Goal: Consume media (video, audio)

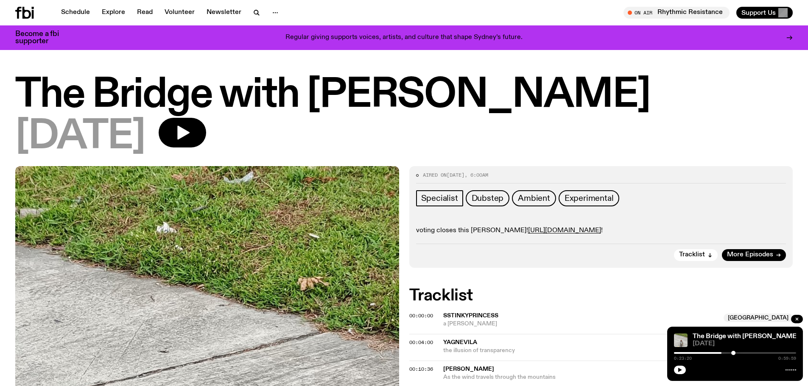
scroll to position [17, 0]
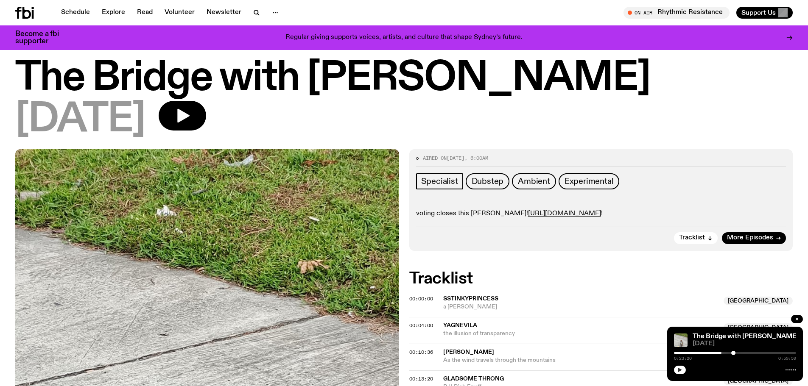
drag, startPoint x: 0, startPoint y: 0, endPoint x: 647, endPoint y: 369, distance: 745.0
click at [677, 368] on icon "button" at bounding box center [679, 370] width 5 height 5
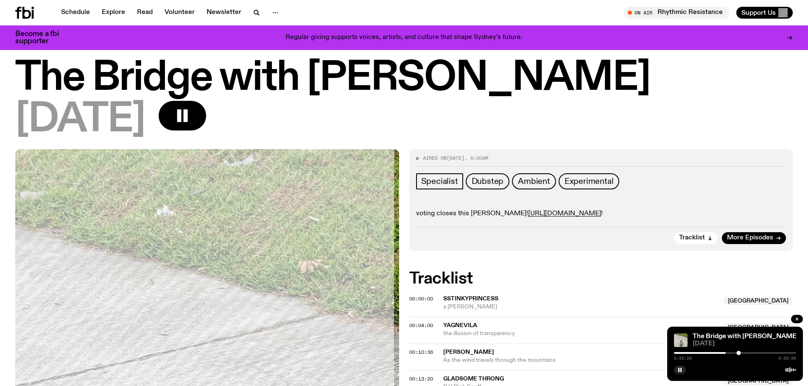
click at [709, 351] on div "0:25:26 0:59:59" at bounding box center [735, 356] width 122 height 10
click at [710, 353] on div at bounding box center [735, 354] width 122 height 2
click at [714, 353] on div at bounding box center [735, 354] width 122 height 2
click at [667, 353] on div at bounding box center [728, 354] width 122 height 2
click at [664, 353] on div at bounding box center [633, 354] width 122 height 2
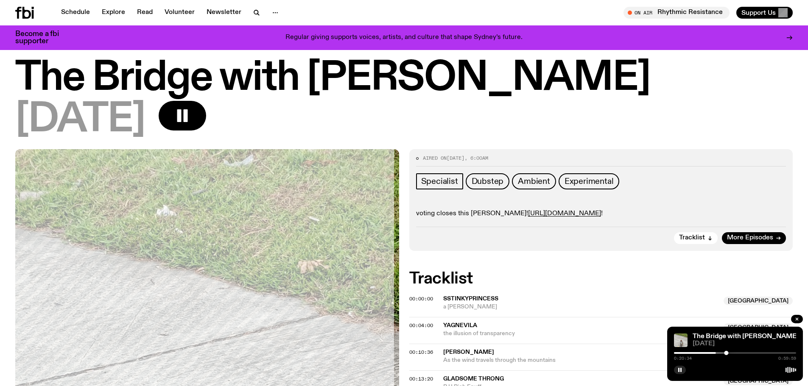
click at [697, 353] on div at bounding box center [667, 354] width 122 height 2
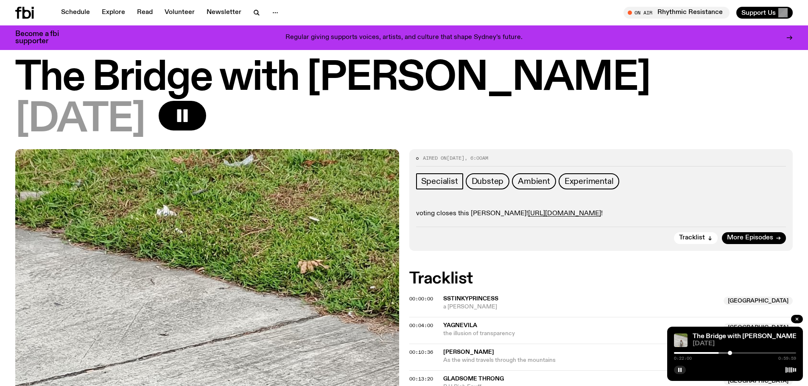
click at [702, 353] on div at bounding box center [667, 354] width 122 height 2
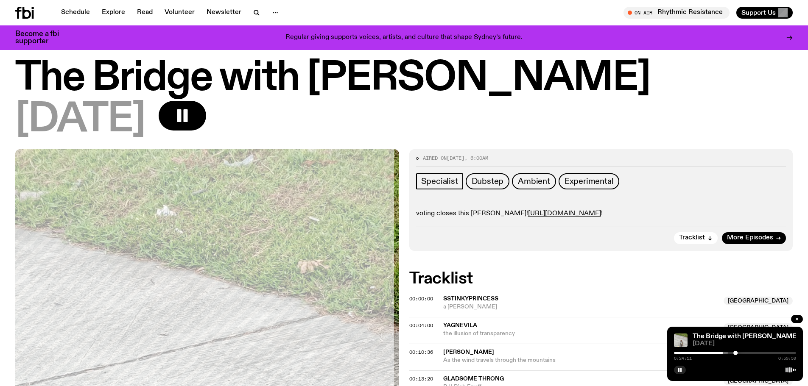
click at [699, 353] on div at bounding box center [662, 354] width 122 height 2
click at [725, 353] on div at bounding box center [735, 354] width 122 height 2
click at [761, 351] on div "0:43:56 0:59:59" at bounding box center [735, 356] width 122 height 10
click at [760, 353] on div at bounding box center [735, 354] width 122 height 2
